Goal: Task Accomplishment & Management: Use online tool/utility

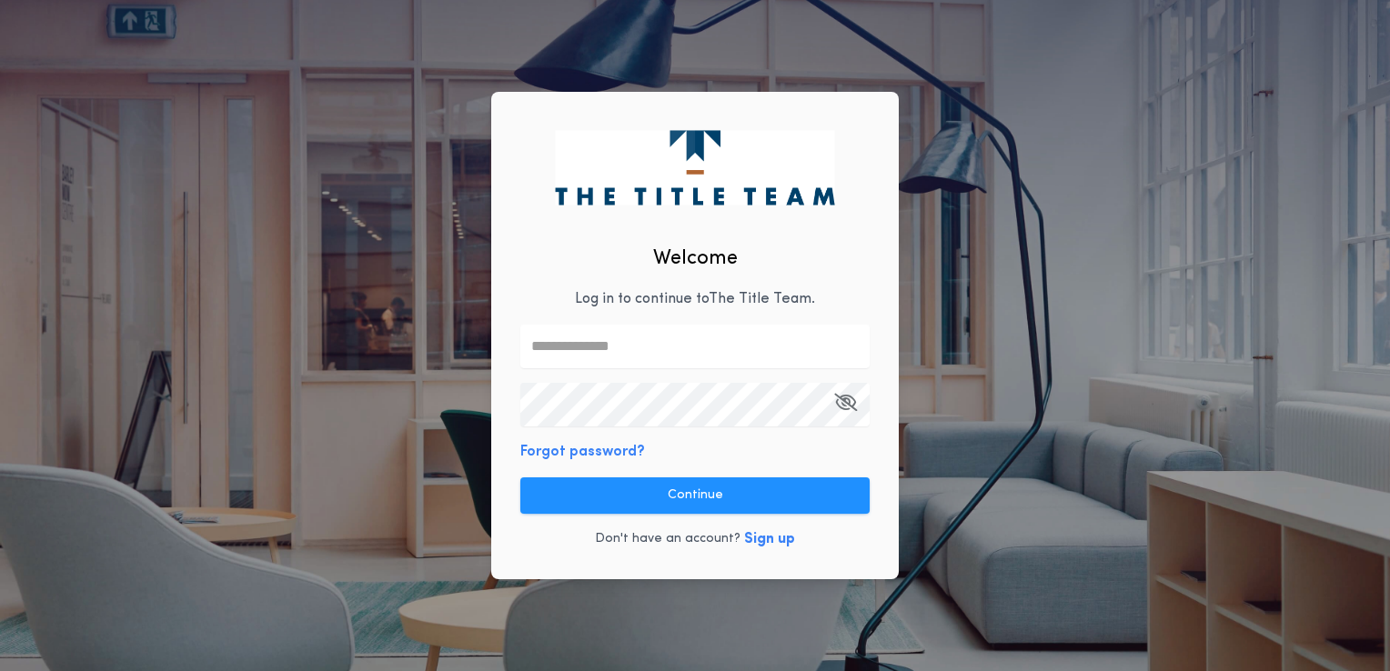
click at [610, 333] on input "text" at bounding box center [694, 347] width 349 height 44
type input "**********"
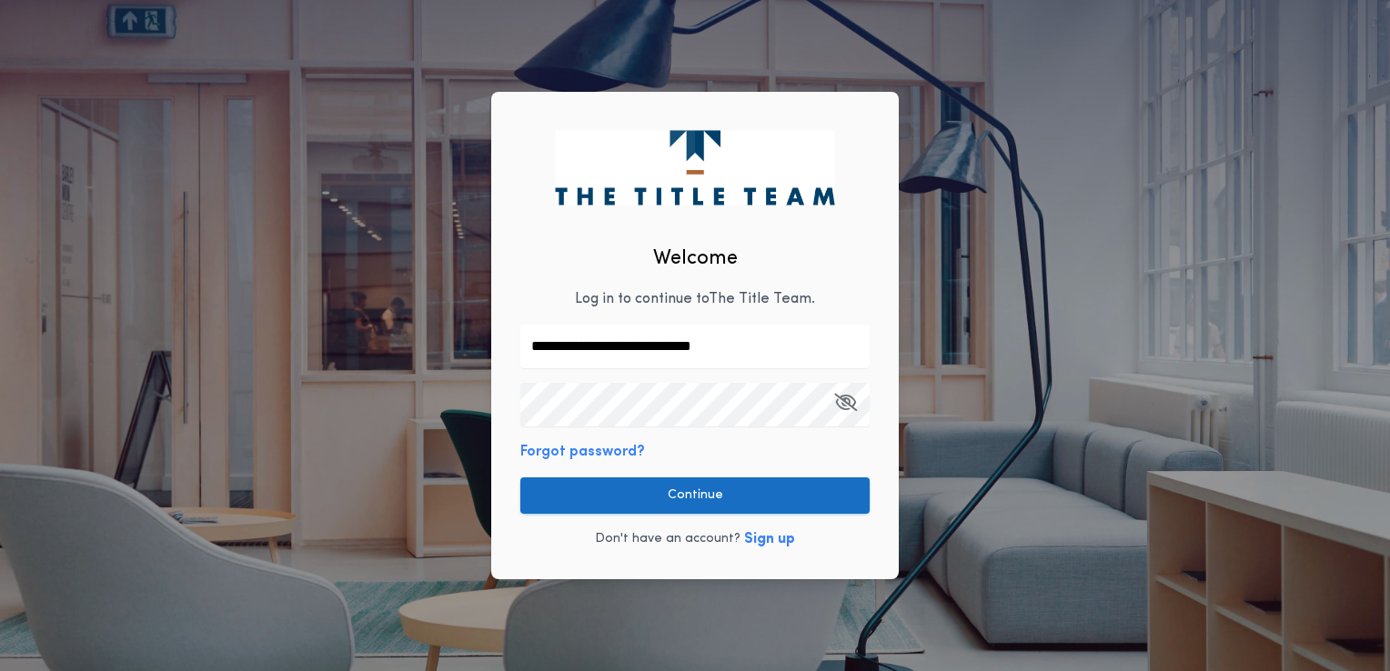
click at [731, 489] on button "Continue" at bounding box center [694, 495] width 349 height 36
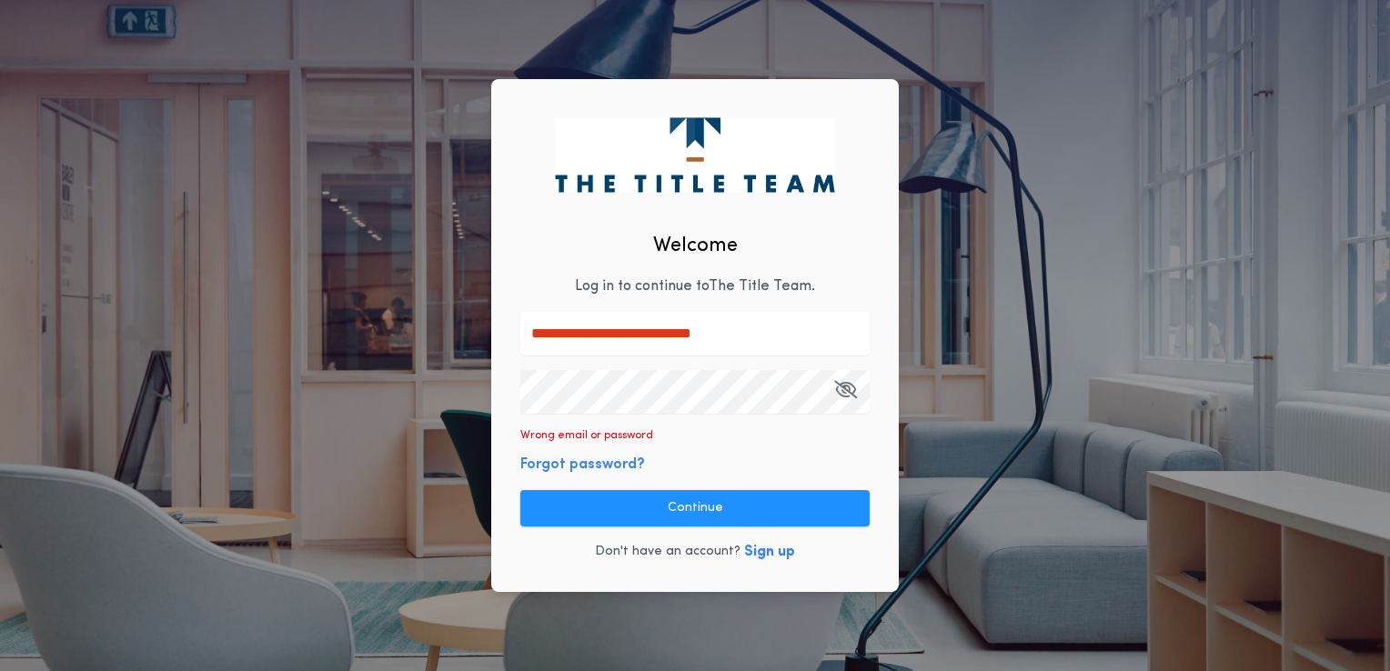
click at [387, 372] on div "**********" at bounding box center [695, 335] width 1390 height 671
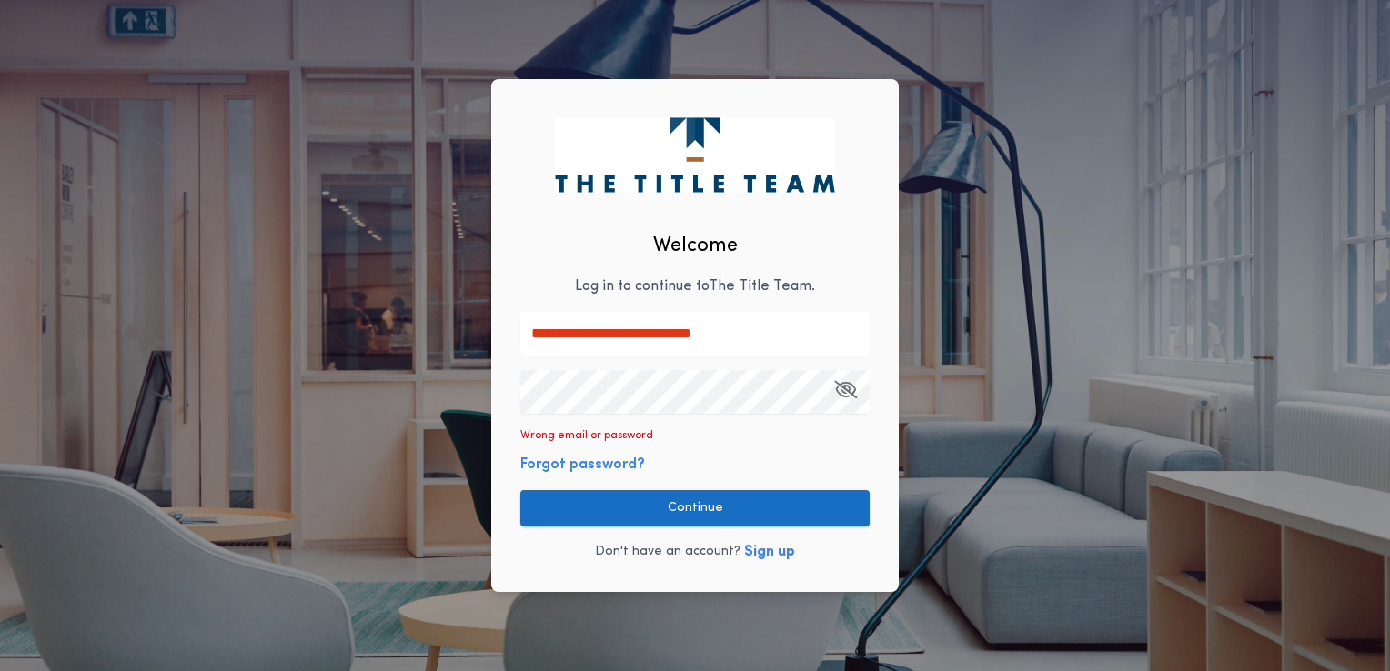
click at [659, 508] on button "Continue" at bounding box center [694, 508] width 349 height 36
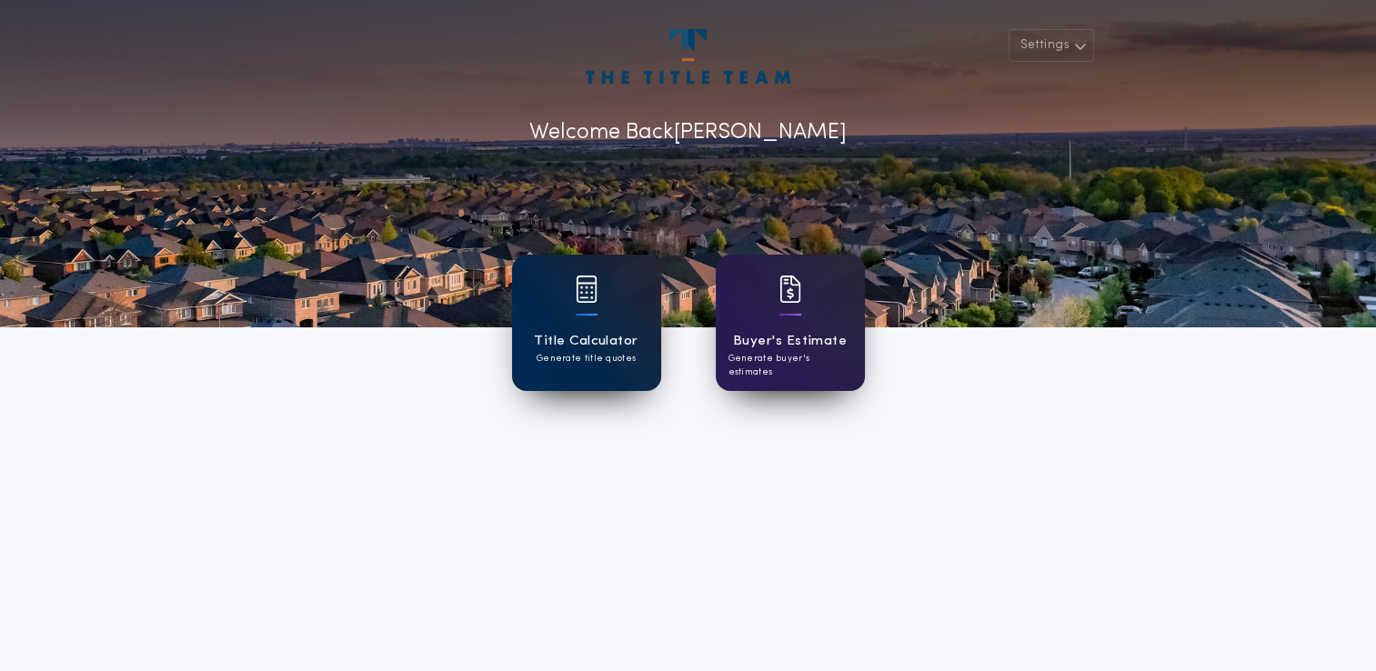
click at [550, 298] on div "Title Calculator Generate title quotes" at bounding box center [586, 323] width 149 height 136
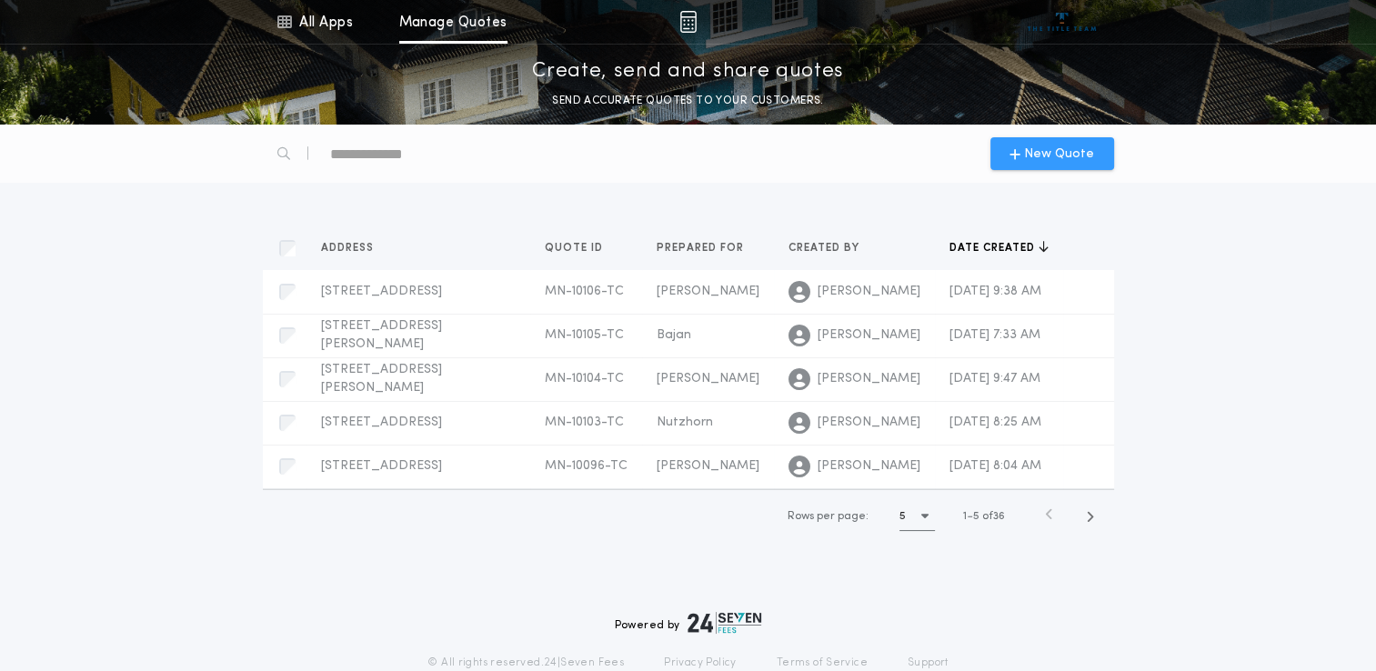
click at [1057, 152] on span "New Quote" at bounding box center [1059, 154] width 70 height 19
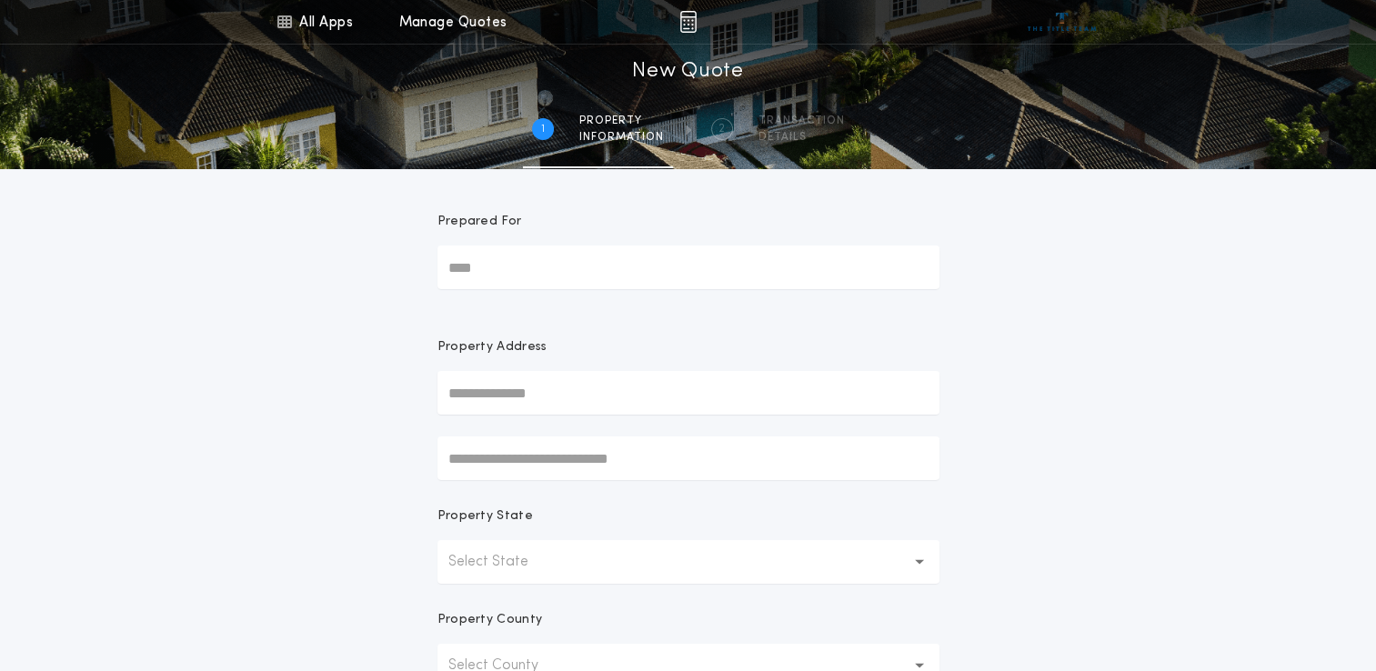
click at [505, 275] on input "Prepared For" at bounding box center [688, 268] width 502 height 44
type input "***"
click at [514, 387] on input "text" at bounding box center [688, 393] width 502 height 44
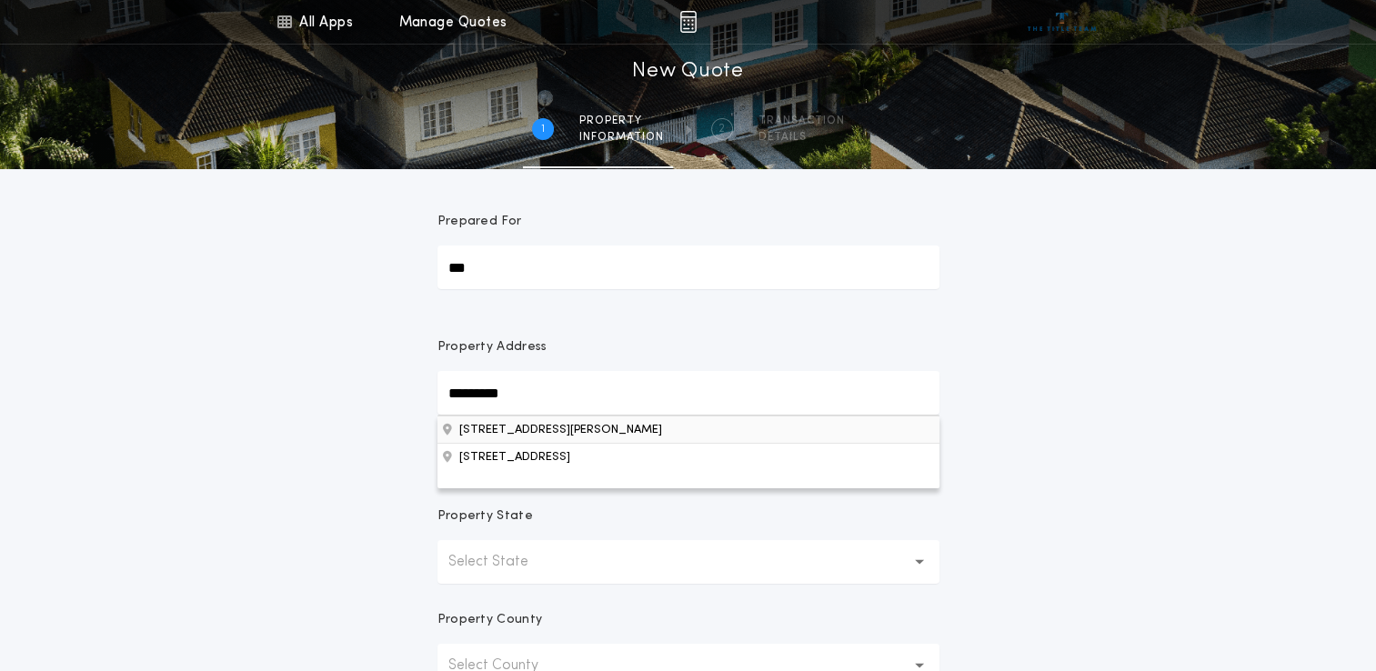
click at [549, 434] on button "[STREET_ADDRESS][PERSON_NAME]" at bounding box center [688, 429] width 502 height 27
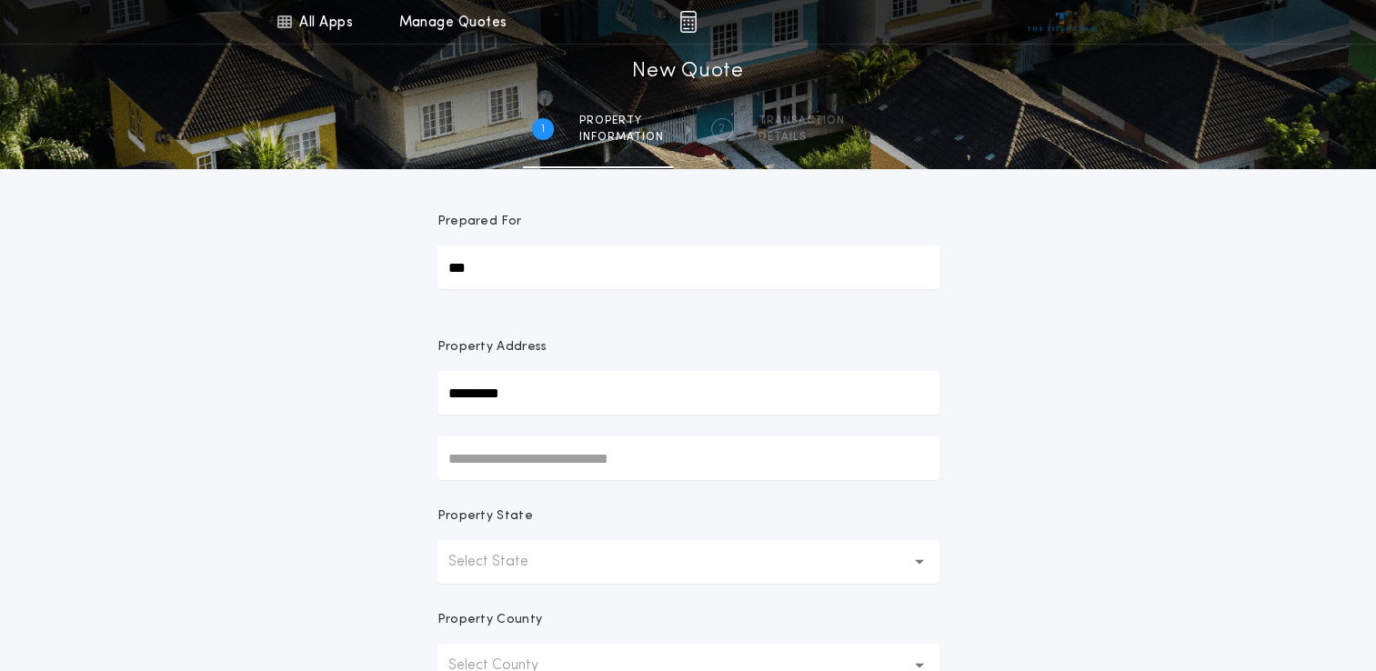
type input "**********"
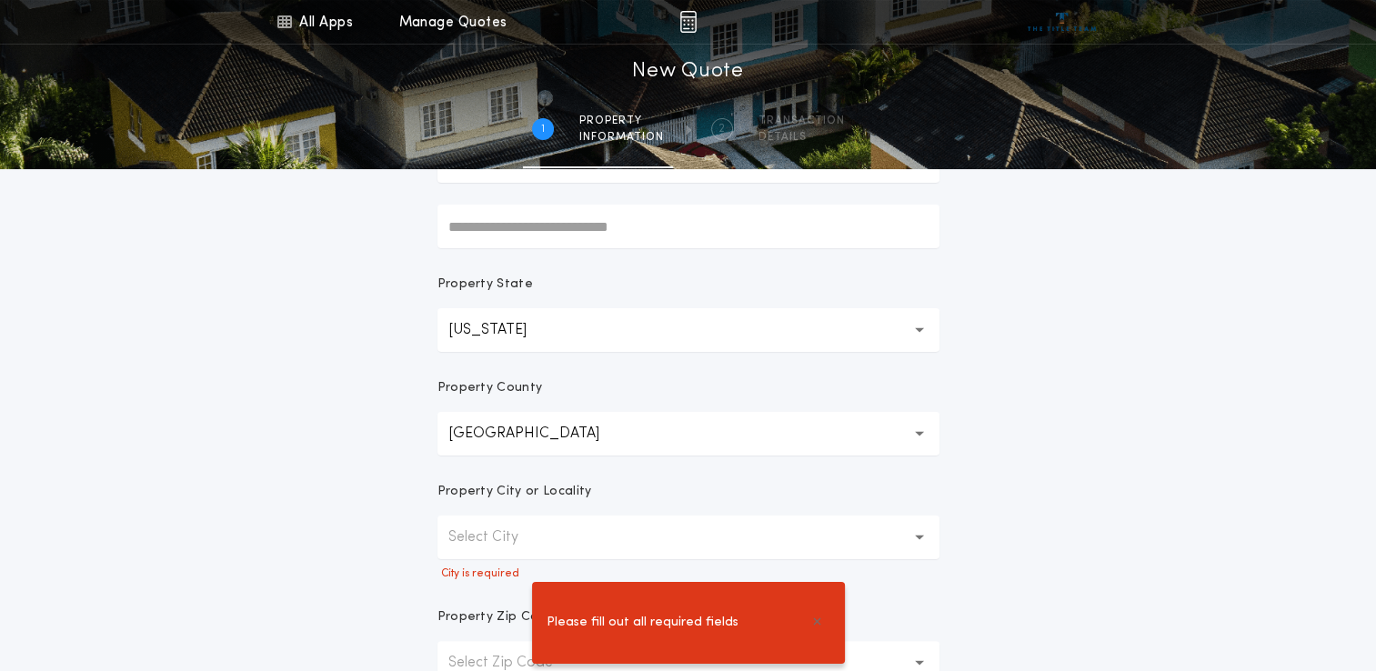
scroll to position [241, 0]
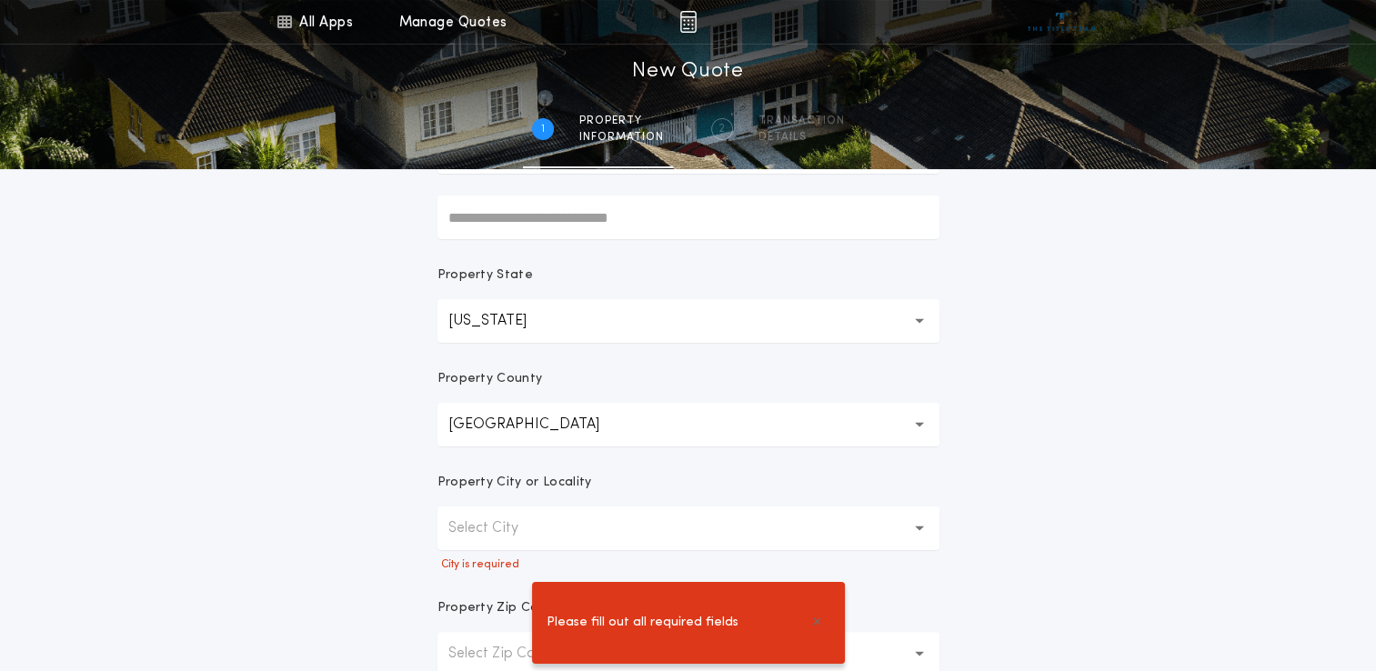
click at [753, 537] on button "Select City" at bounding box center [688, 529] width 502 height 44
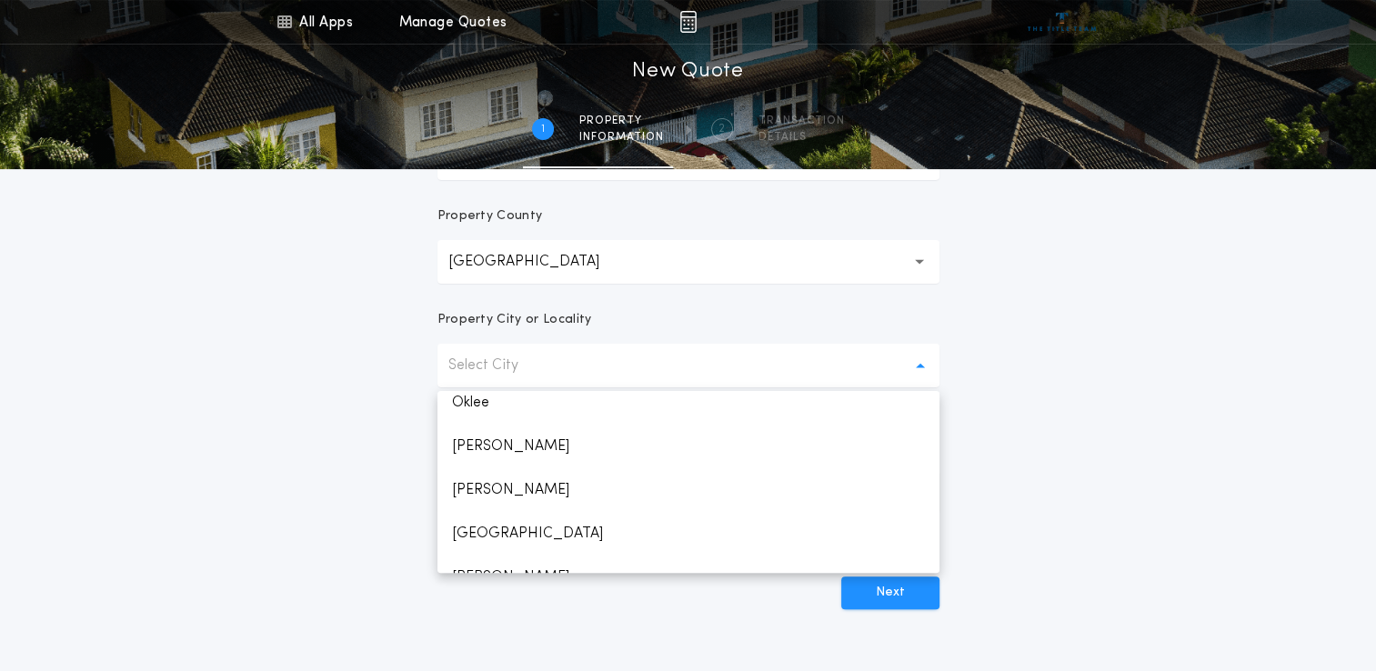
scroll to position [178, 0]
click at [485, 449] on p "[PERSON_NAME]" at bounding box center [688, 453] width 502 height 44
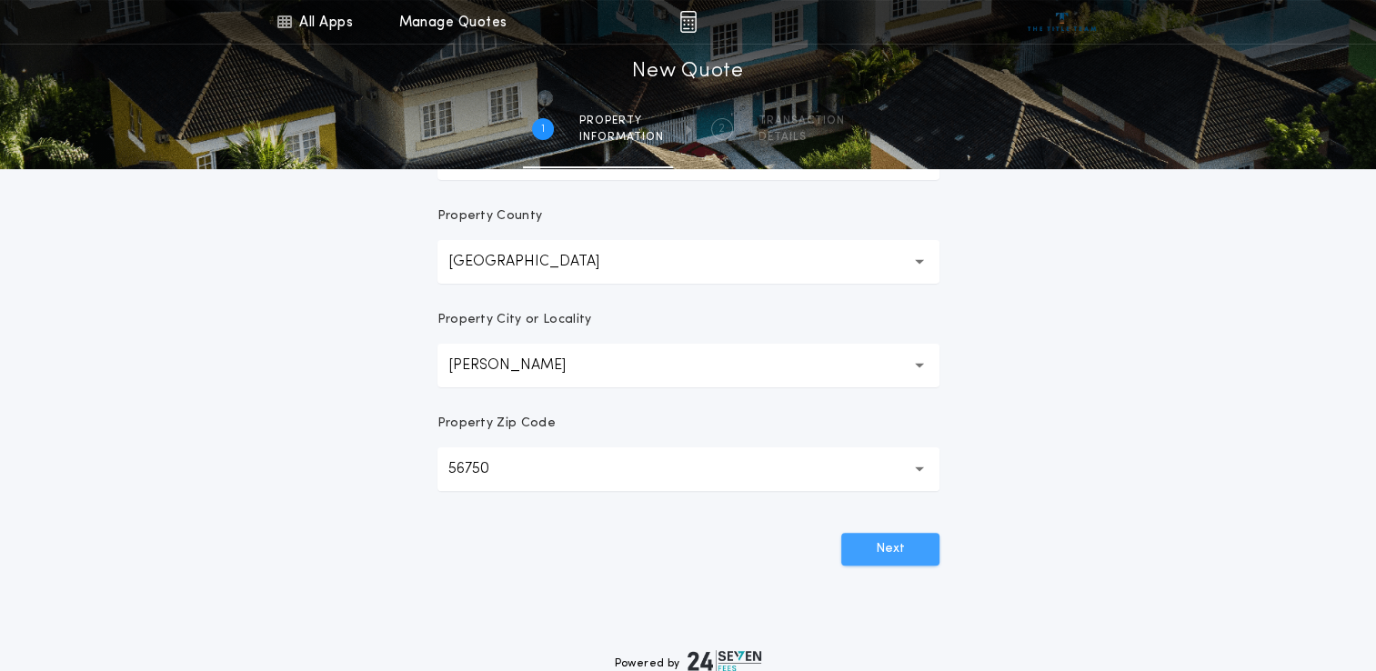
click at [857, 548] on button "Next" at bounding box center [890, 549] width 98 height 33
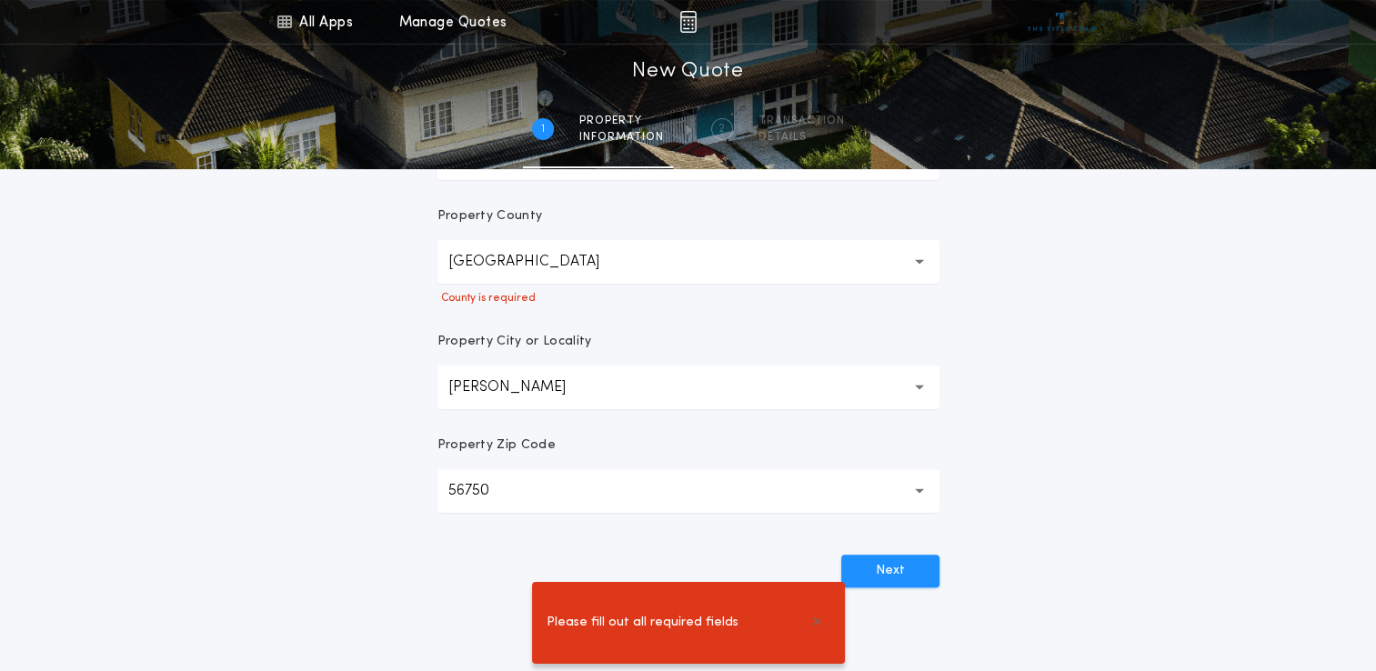
click at [585, 256] on button "[GEOGRAPHIC_DATA]" at bounding box center [688, 262] width 502 height 44
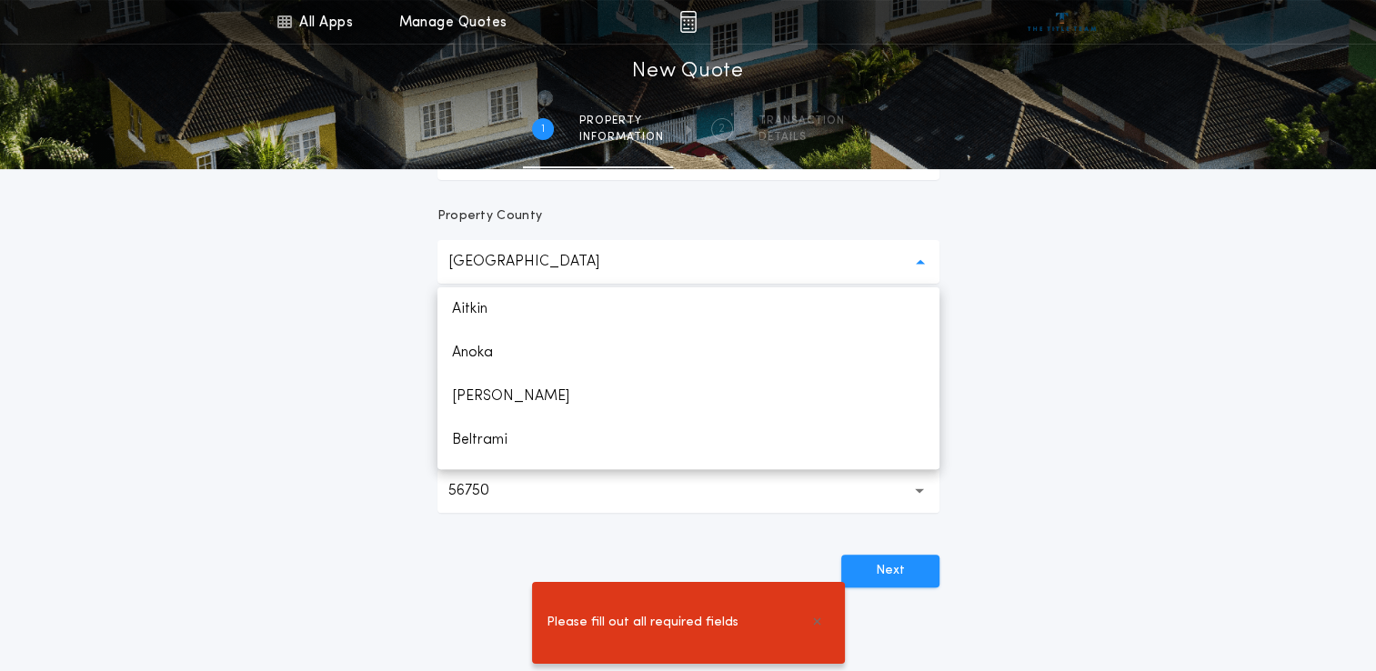
scroll to position [2568, 0]
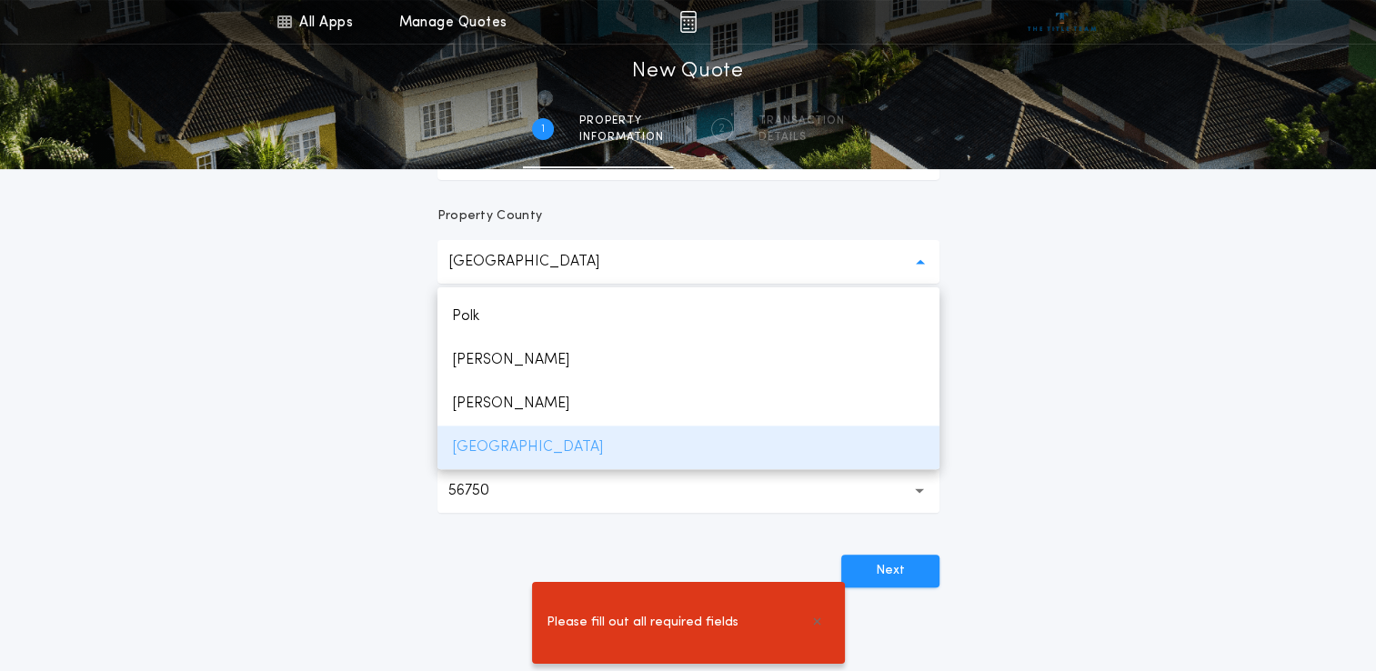
click at [494, 440] on p "[GEOGRAPHIC_DATA]" at bounding box center [688, 448] width 502 height 44
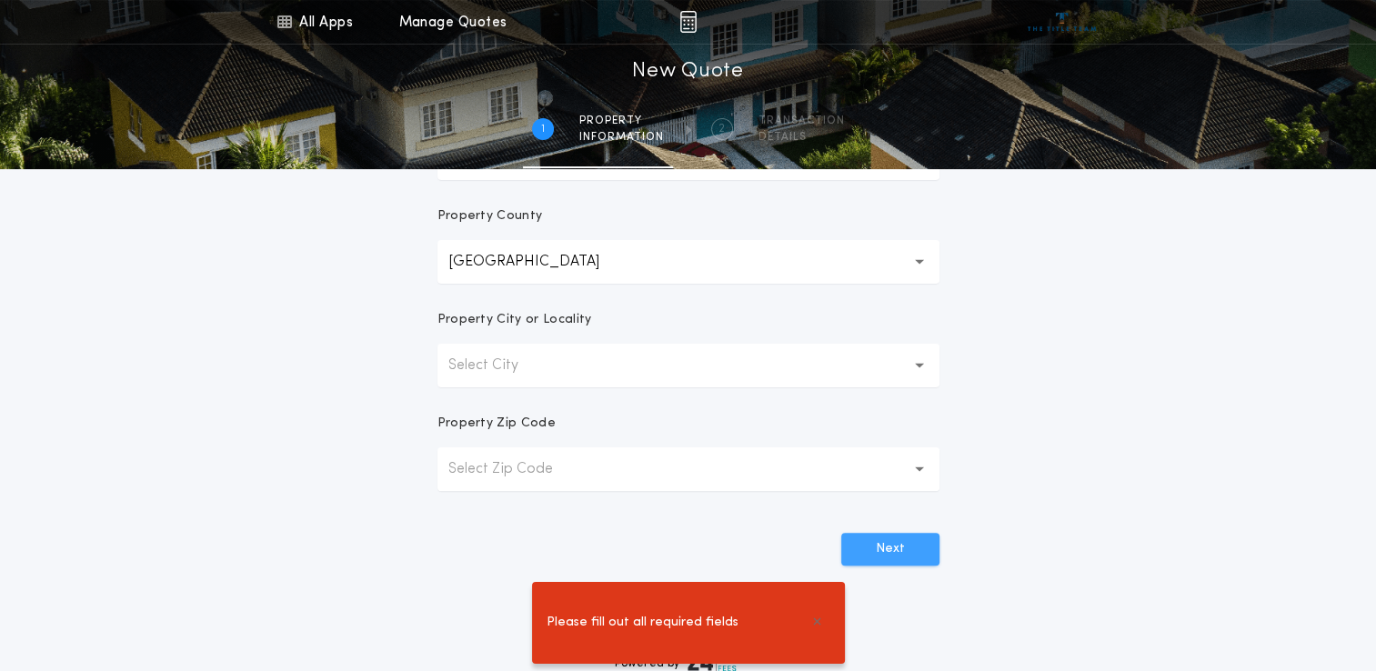
click at [900, 547] on button "Next" at bounding box center [890, 549] width 98 height 33
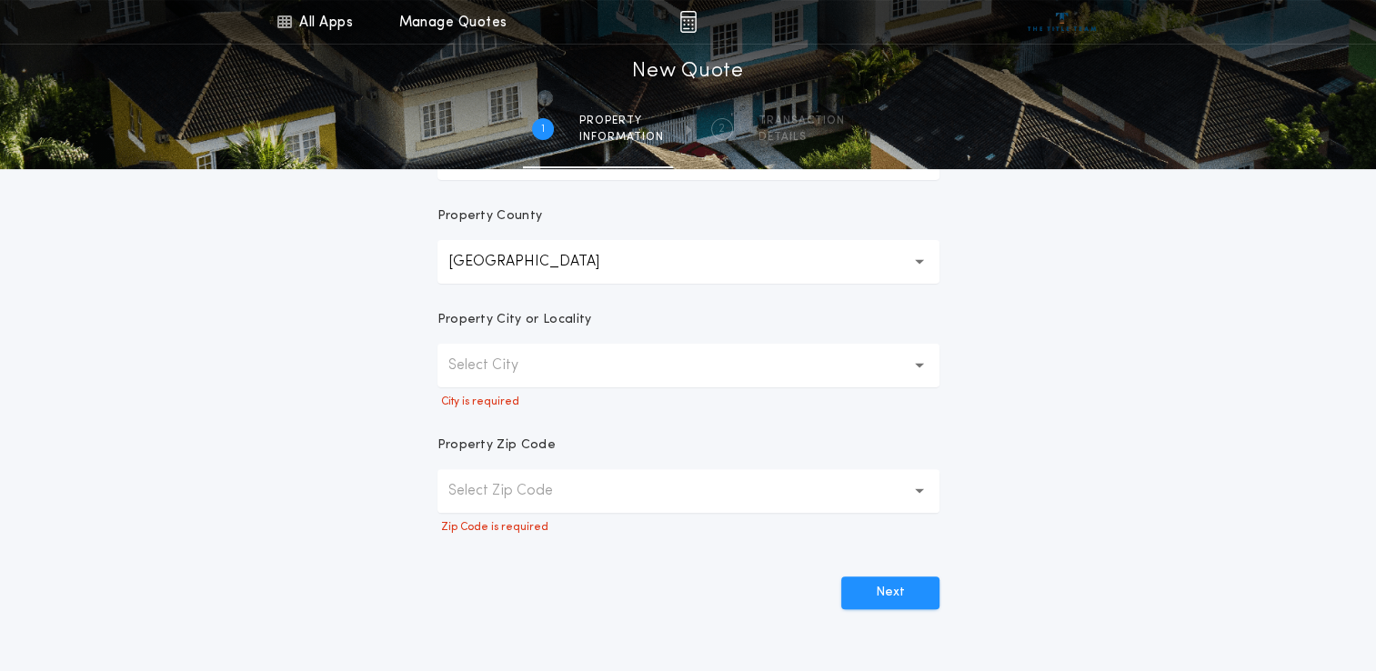
click at [531, 366] on p "Select City" at bounding box center [497, 366] width 99 height 22
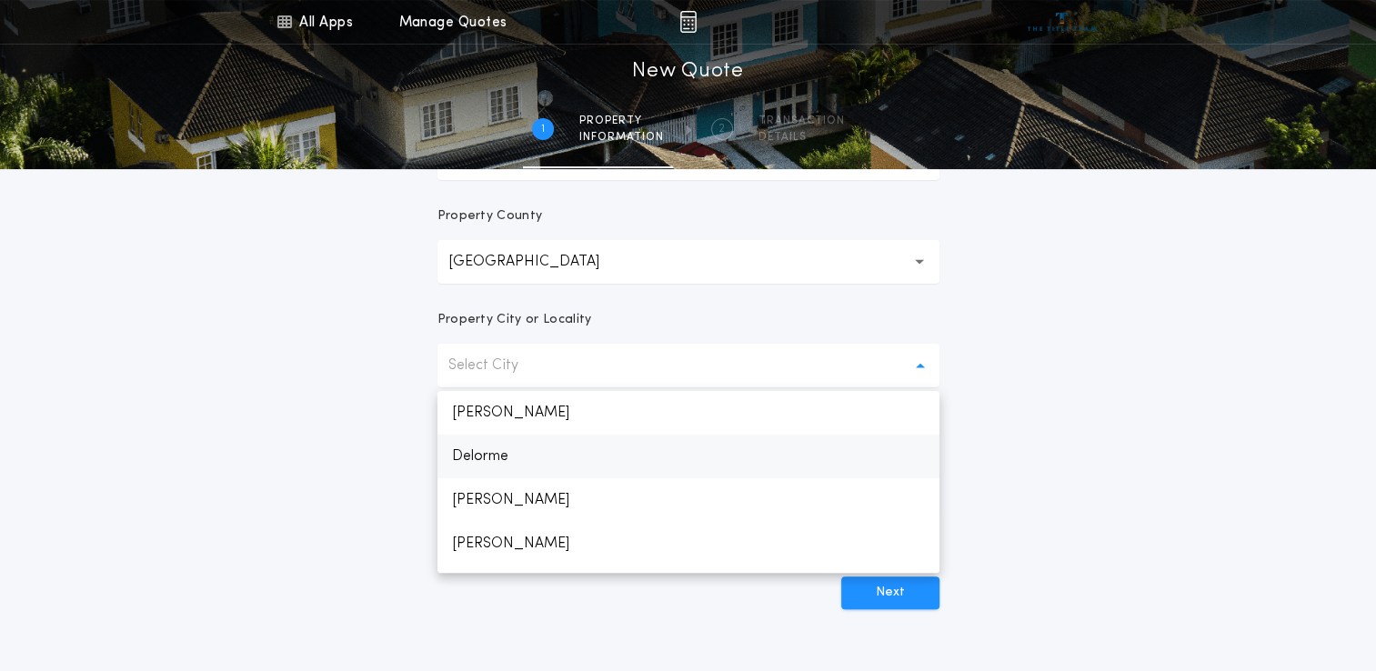
click at [482, 461] on p "Delorme" at bounding box center [688, 457] width 502 height 44
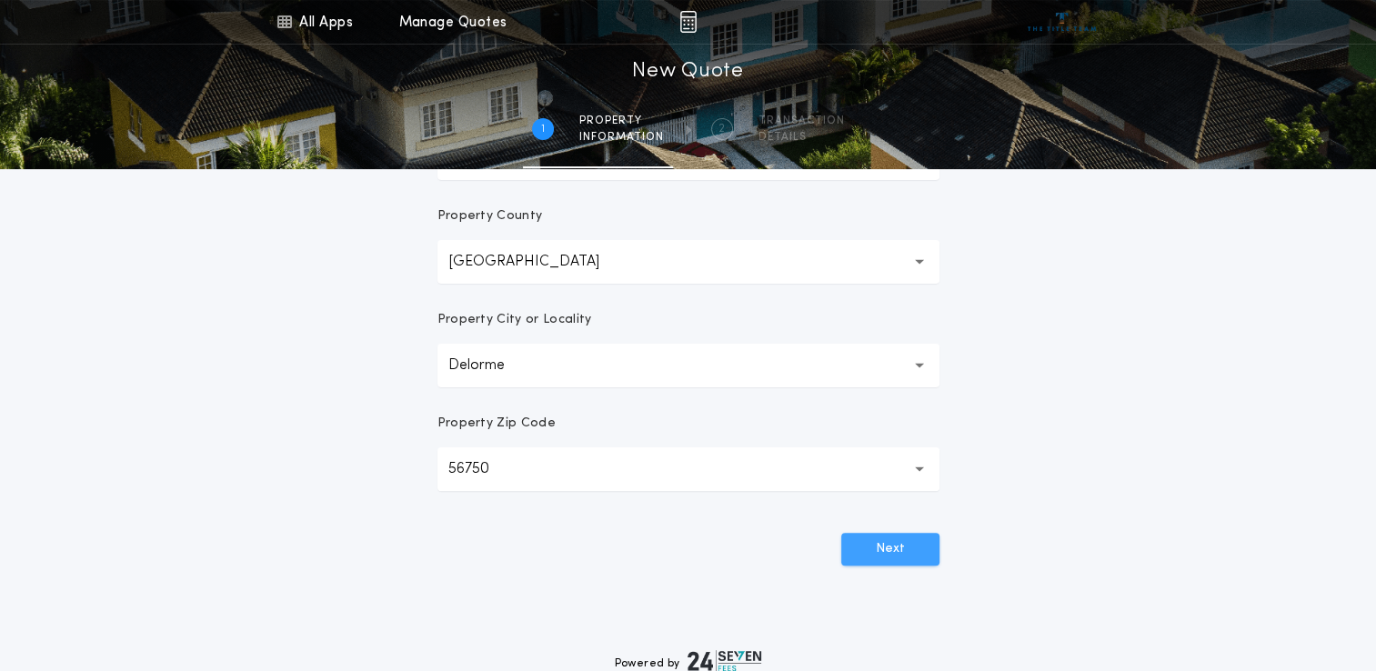
click at [882, 561] on button "Next" at bounding box center [890, 549] width 98 height 33
click at [900, 555] on button "Next" at bounding box center [890, 549] width 98 height 33
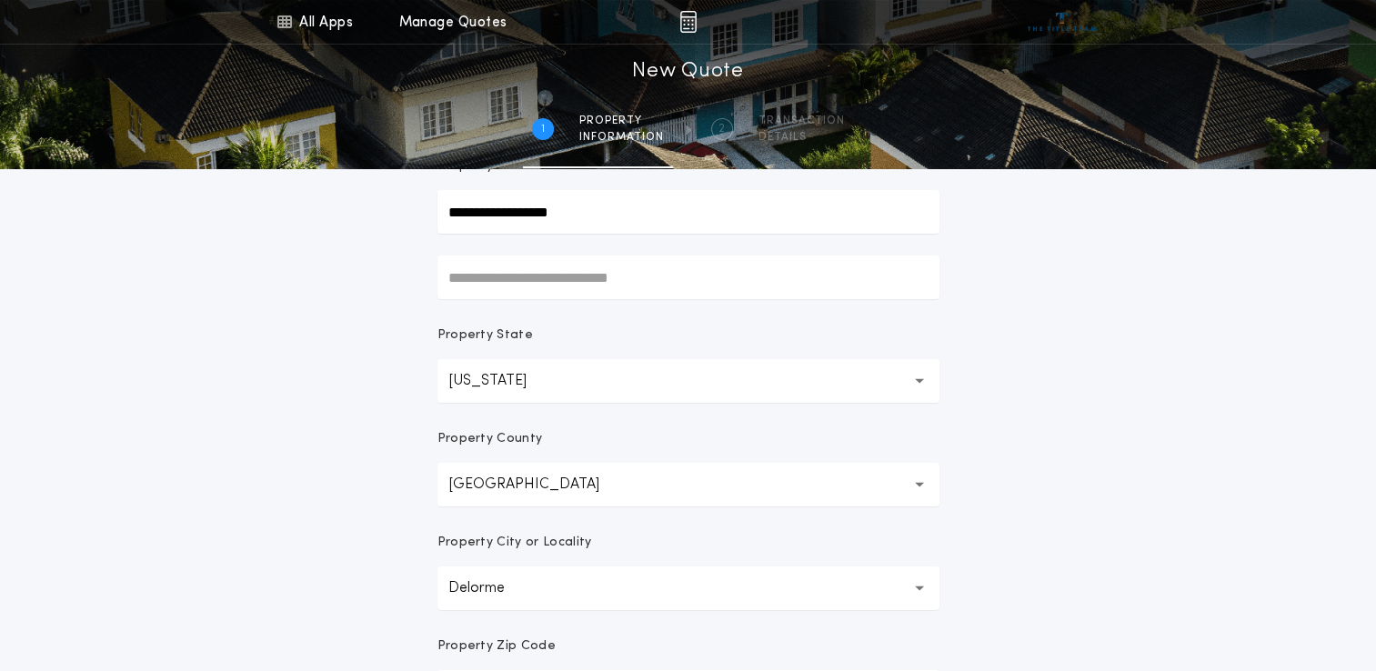
scroll to position [513, 0]
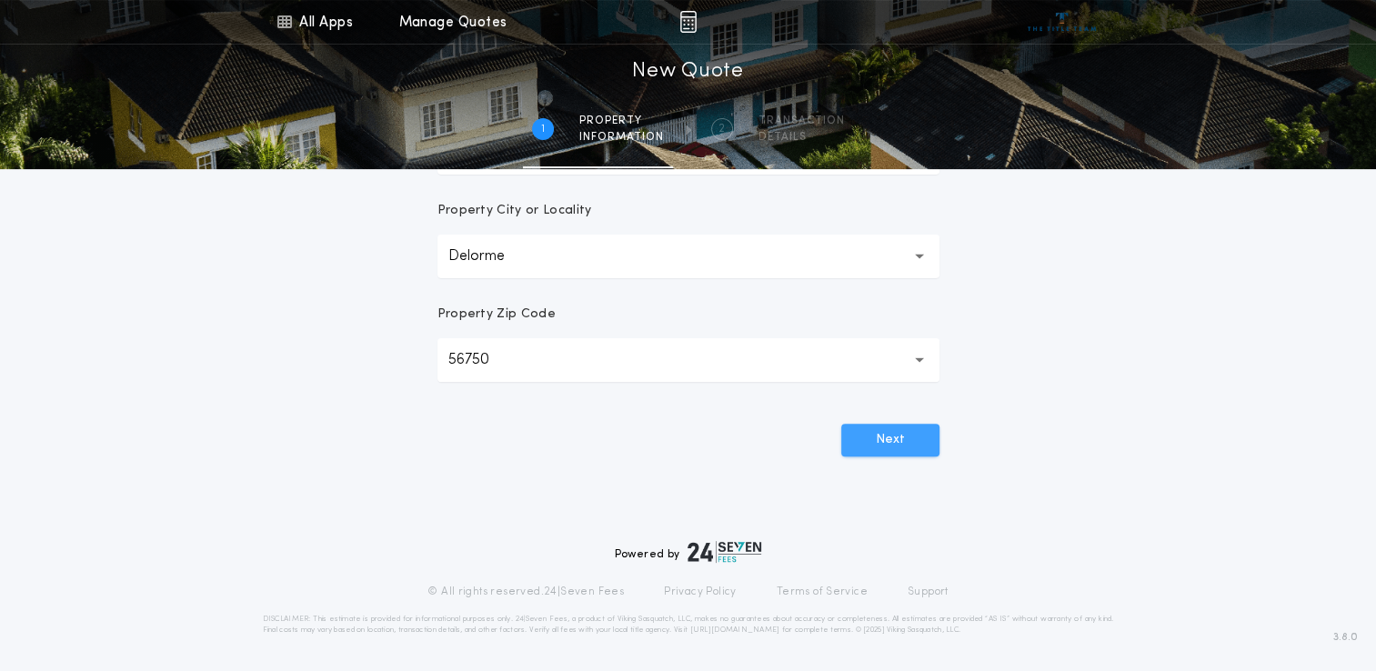
click at [892, 436] on button "Next" at bounding box center [890, 440] width 98 height 33
